Goal: Information Seeking & Learning: Learn about a topic

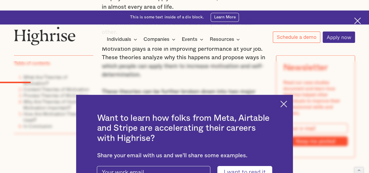
scroll to position [608, 0]
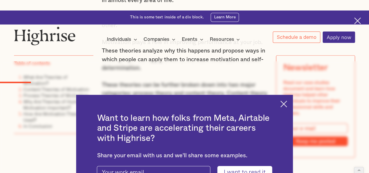
click at [286, 101] on img at bounding box center [283, 104] width 7 height 7
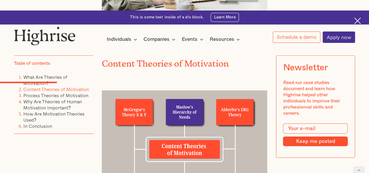
scroll to position [855, 0]
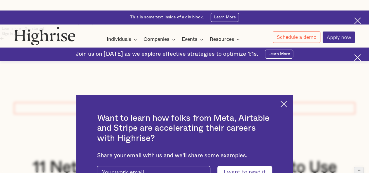
click at [287, 101] on img at bounding box center [283, 104] width 7 height 7
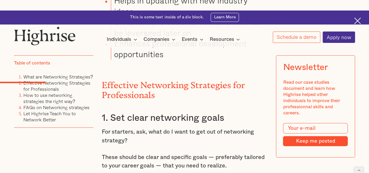
scroll to position [779, 0]
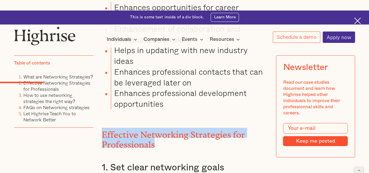
drag, startPoint x: 101, startPoint y: 88, endPoint x: 157, endPoint y: 98, distance: 56.9
click at [157, 128] on h2 "Effective Networking Strategies for Professionals" at bounding box center [185, 138] width 166 height 20
copy h2 "Effective Networking Strategies for Professionals"
click at [137, 128] on h2 "Effective Networking Strategies for Professionals" at bounding box center [185, 138] width 166 height 20
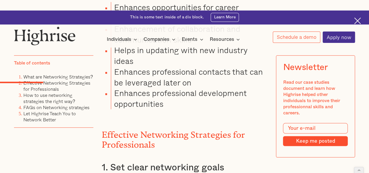
click at [131, 128] on h2 "Effective Networking Strategies for Professionals" at bounding box center [185, 138] width 166 height 20
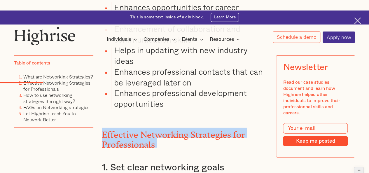
drag, startPoint x: 131, startPoint y: 89, endPoint x: 236, endPoint y: 94, distance: 104.8
click at [236, 128] on h2 "Effective Networking Strategies for Professionals" at bounding box center [185, 138] width 166 height 20
copy h2 "Effective Networking Strategies for Professionals"
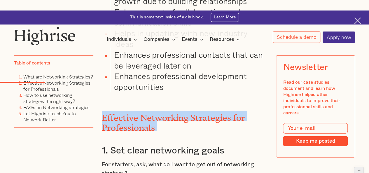
scroll to position [796, 0]
click at [117, 145] on h3 "1. Set clear networking goals" at bounding box center [185, 150] width 166 height 11
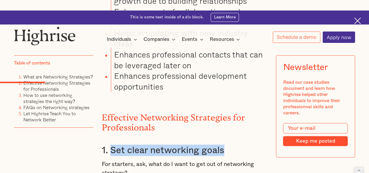
drag, startPoint x: 117, startPoint y: 103, endPoint x: 207, endPoint y: 101, distance: 90.2
click at [207, 145] on h3 "1. Set clear networking goals" at bounding box center [185, 150] width 166 height 11
copy h3 "Set clear networking goals"
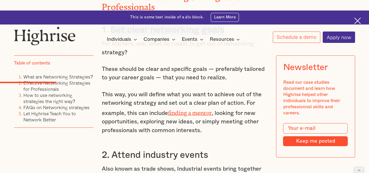
scroll to position [914, 0]
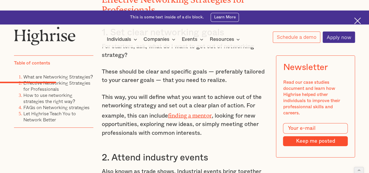
click at [134, 152] on h3 "2. Attend industry events" at bounding box center [185, 157] width 166 height 11
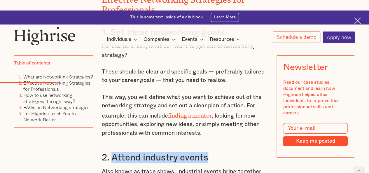
drag, startPoint x: 134, startPoint y: 116, endPoint x: 190, endPoint y: 115, distance: 55.2
click at [190, 152] on h3 "2. Attend industry events" at bounding box center [185, 157] width 166 height 11
copy h3 "Attend industry events"
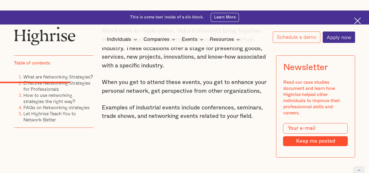
scroll to position [1057, 0]
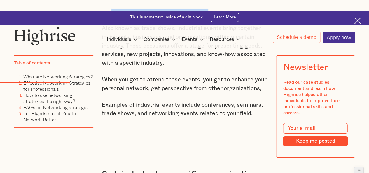
click at [124, 169] on h3 "3. Join Industry specific organizations" at bounding box center [185, 174] width 166 height 11
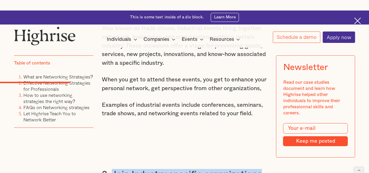
drag, startPoint x: 124, startPoint y: 134, endPoint x: 216, endPoint y: 131, distance: 91.7
click at [216, 169] on h3 "3. Join Industry specific organizations" at bounding box center [185, 174] width 166 height 11
copy h3 "Join Industry specific organizations"
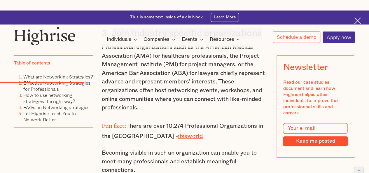
scroll to position [1228, 0]
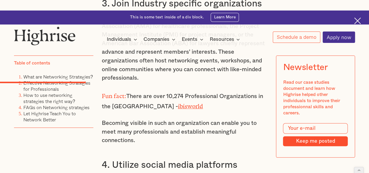
click at [127, 159] on h3 "4. Utilize social media platforms" at bounding box center [185, 164] width 166 height 11
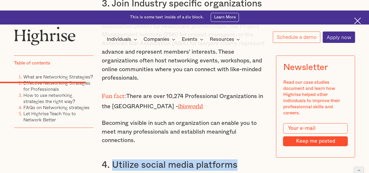
drag, startPoint x: 127, startPoint y: 125, endPoint x: 216, endPoint y: 128, distance: 89.6
click at [216, 159] on h3 "4. Utilize social media platforms" at bounding box center [185, 164] width 166 height 11
copy h3 "Utilize social media platforms"
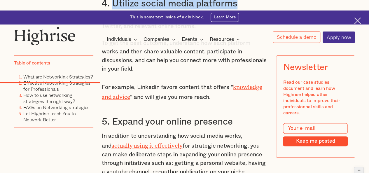
scroll to position [1391, 0]
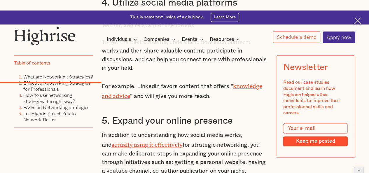
click at [126, 115] on h3 "5. Expand your online presence" at bounding box center [185, 120] width 166 height 11
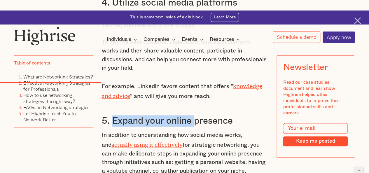
drag, startPoint x: 126, startPoint y: 80, endPoint x: 193, endPoint y: 83, distance: 66.6
click at [192, 115] on h3 "5. Expand your online presence" at bounding box center [185, 120] width 166 height 11
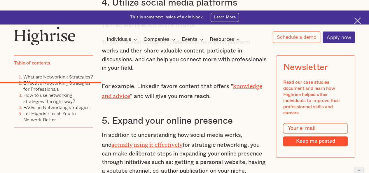
click at [201, 115] on h3 "5. Expand your online presence" at bounding box center [185, 120] width 166 height 11
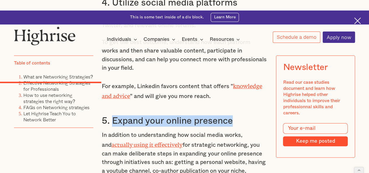
drag, startPoint x: 201, startPoint y: 83, endPoint x: 138, endPoint y: 77, distance: 62.8
click at [138, 115] on h3 "5. Expand your online presence" at bounding box center [185, 120] width 166 height 11
copy h3 "Expand your online presence"
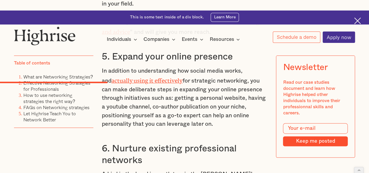
click at [123, 143] on h3 "6. Nurture existing professional networks" at bounding box center [185, 154] width 166 height 23
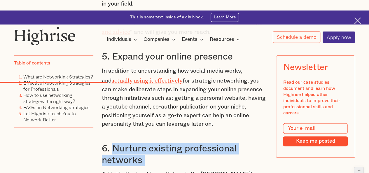
drag, startPoint x: 123, startPoint y: 106, endPoint x: 142, endPoint y: 118, distance: 22.0
click at [142, 143] on h3 "6. Nurture existing professional networks" at bounding box center [185, 154] width 166 height 23
copy h3 "Nurture existing professional networks"
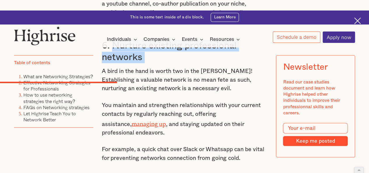
scroll to position [1558, 0]
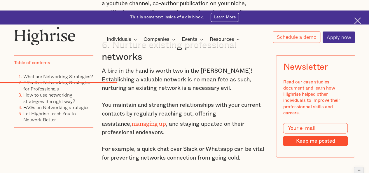
drag, startPoint x: 123, startPoint y: 136, endPoint x: 207, endPoint y: 137, distance: 84.0
copy h3 "Seek mentorship opportunities"
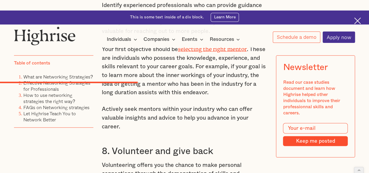
scroll to position [1776, 0]
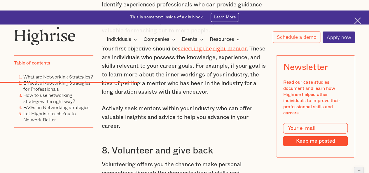
click at [138, 145] on h3 "8. Volunteer and give back" at bounding box center [185, 150] width 166 height 11
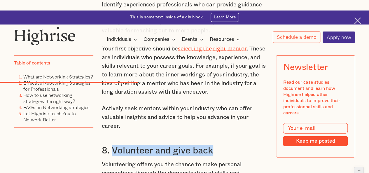
drag, startPoint x: 138, startPoint y: 108, endPoint x: 195, endPoint y: 111, distance: 56.4
click at [195, 145] on h3 "8. Volunteer and give back" at bounding box center [185, 150] width 166 height 11
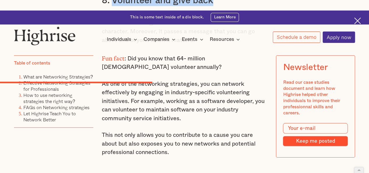
scroll to position [1927, 0]
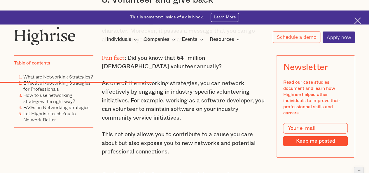
click at [127, 171] on h3 "9. Attend informational interviews" at bounding box center [185, 176] width 166 height 11
drag, startPoint x: 127, startPoint y: 137, endPoint x: 212, endPoint y: 136, distance: 85.8
click at [212, 171] on h3 "9. Attend informational interviews" at bounding box center [185, 176] width 166 height 11
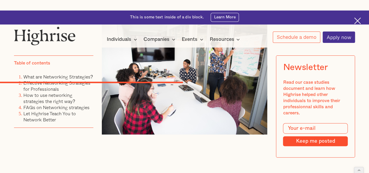
scroll to position [2265, 0]
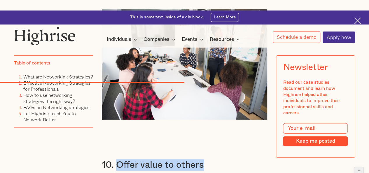
drag, startPoint x: 116, startPoint y: 126, endPoint x: 202, endPoint y: 128, distance: 86.4
click at [202, 159] on h3 "10. Offer value to others" at bounding box center [185, 164] width 166 height 11
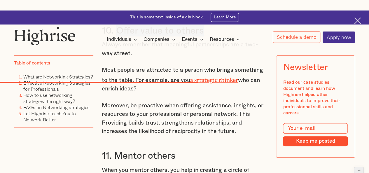
scroll to position [2412, 0]
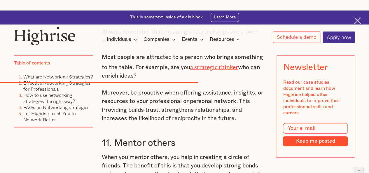
click at [135, 137] on h3 "11. Mentor others" at bounding box center [185, 142] width 166 height 11
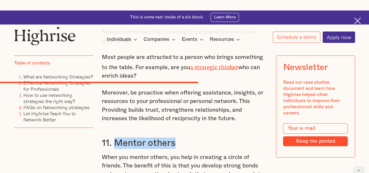
drag, startPoint x: 135, startPoint y: 108, endPoint x: 157, endPoint y: 110, distance: 21.4
click at [156, 137] on h3 "11. Mentor others" at bounding box center [185, 142] width 166 height 11
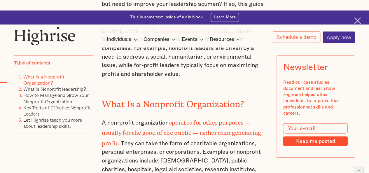
scroll to position [452, 0]
click at [118, 99] on strong "What Is a Nonprofit Organization?" at bounding box center [173, 102] width 142 height 6
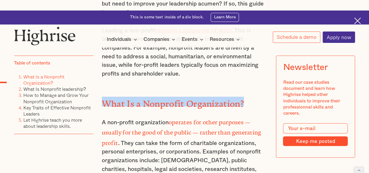
drag, startPoint x: 118, startPoint y: 67, endPoint x: 237, endPoint y: 67, distance: 119.6
click at [237, 99] on strong "What Is a Nonprofit Organization?" at bounding box center [173, 102] width 142 height 6
copy strong "What Is a Nonprofit Organization?"
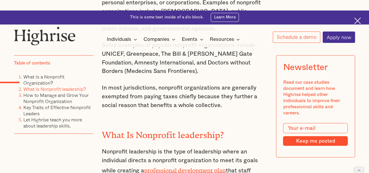
scroll to position [601, 0]
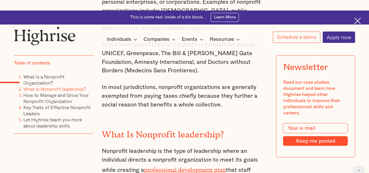
click at [159, 127] on h2 "What Is Nonprofit leadership?" at bounding box center [185, 132] width 166 height 10
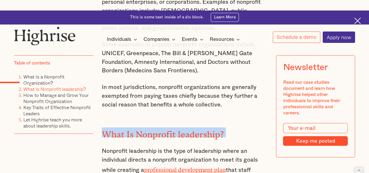
click at [159, 127] on h2 "What Is Nonprofit leadership?" at bounding box center [185, 132] width 166 height 10
copy h2 "What Is Nonprofit leadership?"
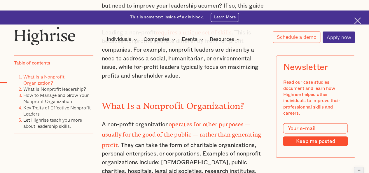
scroll to position [451, 0]
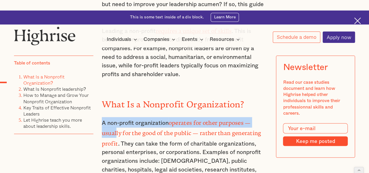
drag, startPoint x: 102, startPoint y: 87, endPoint x: 115, endPoint y: 98, distance: 17.4
click at [115, 117] on p "A non-profit organization operates for other purposes ⁠— usually for the good o…" at bounding box center [185, 150] width 166 height 66
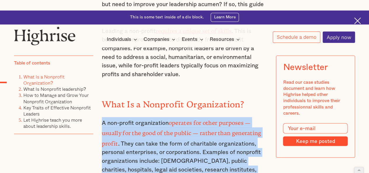
drag, startPoint x: 167, startPoint y: 142, endPoint x: 102, endPoint y: 90, distance: 84.1
click at [102, 117] on p "A non-profit organization operates for other purposes ⁠— usually for the good o…" at bounding box center [185, 150] width 166 height 66
copy p "A non-profit organization operates for other purposes ⁠— usually for the good o…"
